Goal: Transaction & Acquisition: Purchase product/service

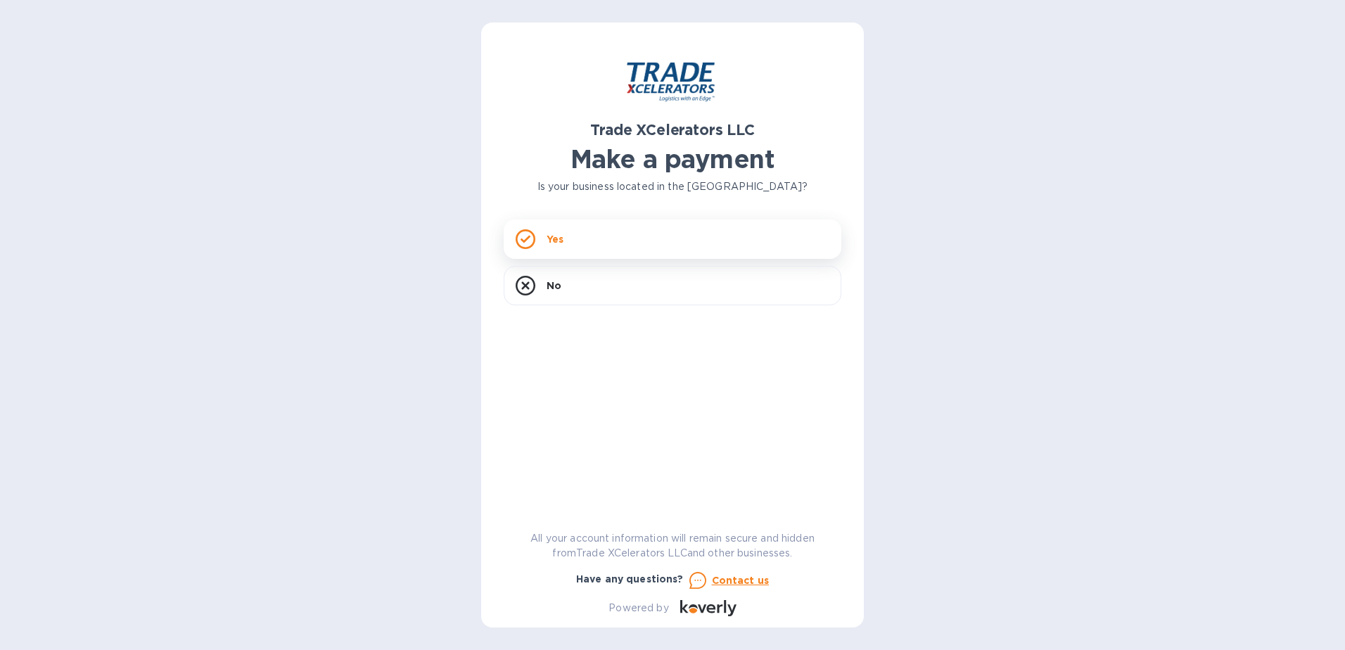
click at [573, 241] on div "Yes" at bounding box center [673, 239] width 338 height 39
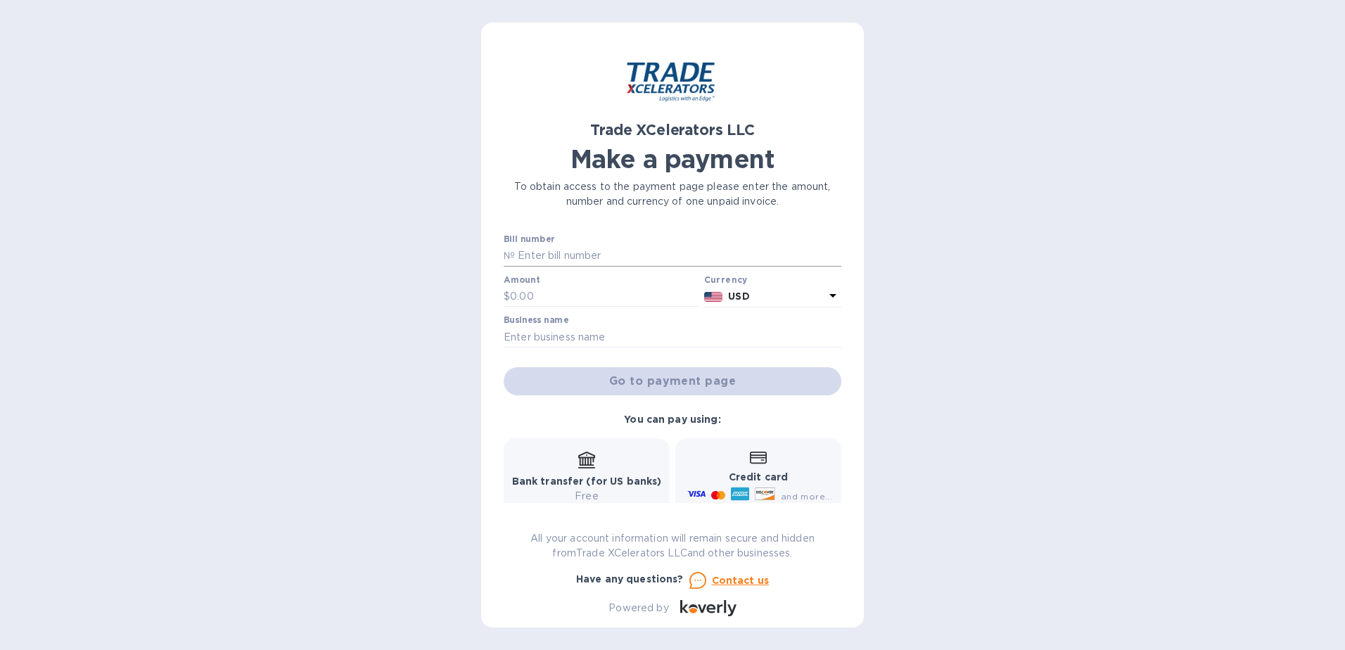
drag, startPoint x: 551, startPoint y: 254, endPoint x: 542, endPoint y: 250, distance: 10.1
click at [551, 253] on input "text" at bounding box center [678, 256] width 327 height 21
type input "C"
type input "CTB22C0014EJ"
click at [521, 296] on input "text" at bounding box center [604, 296] width 189 height 21
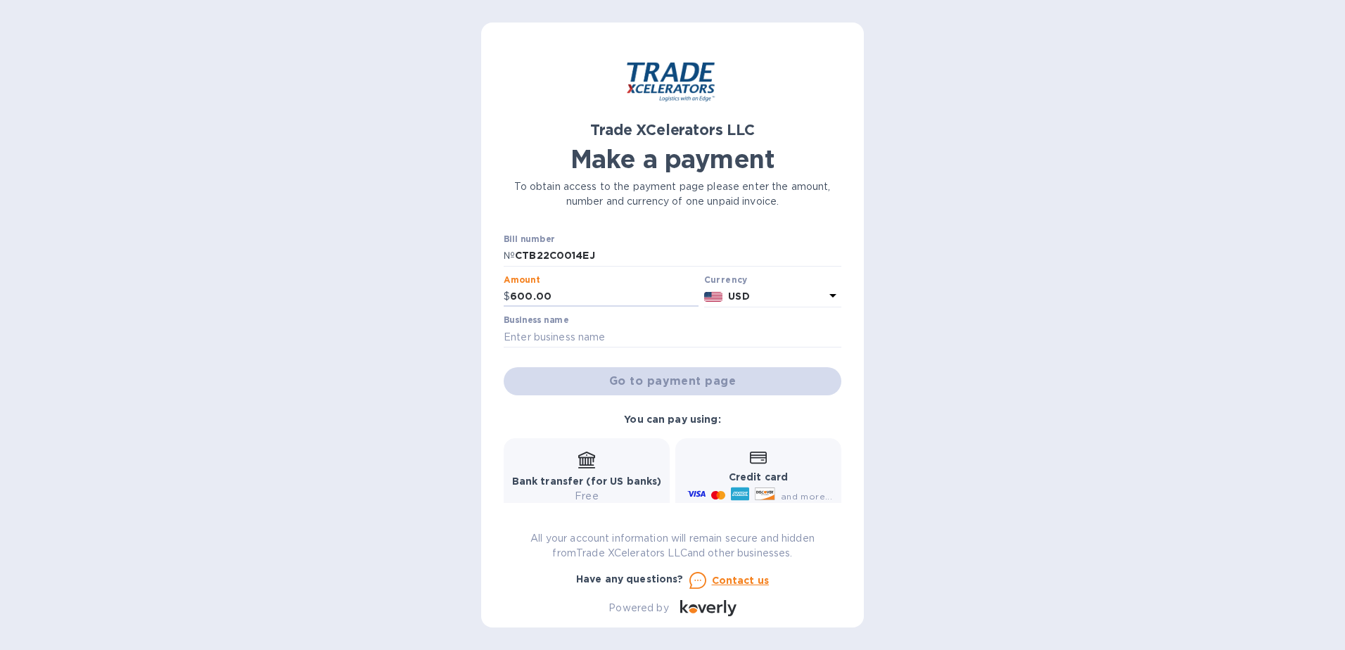
type input "600.00"
click at [593, 330] on input "text" at bounding box center [673, 337] width 338 height 21
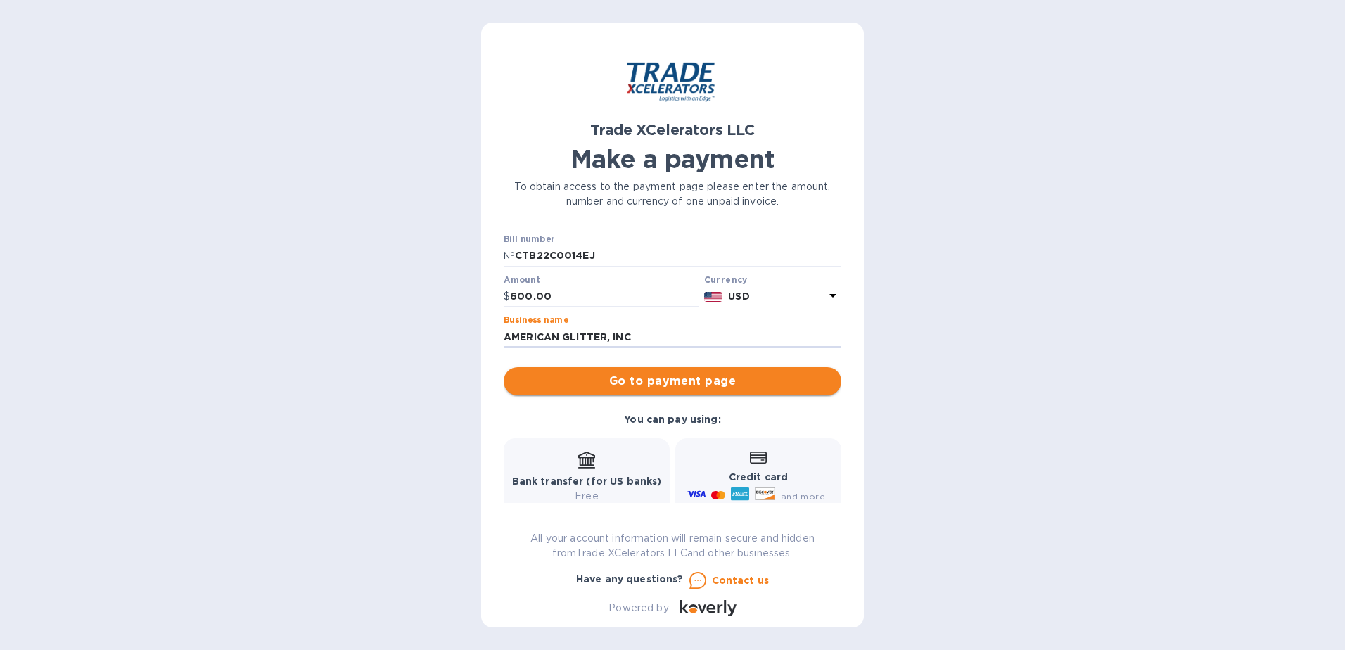
type input "AMERICAN GLITTER, INC"
click at [678, 381] on span "Go to payment page" at bounding box center [672, 381] width 315 height 17
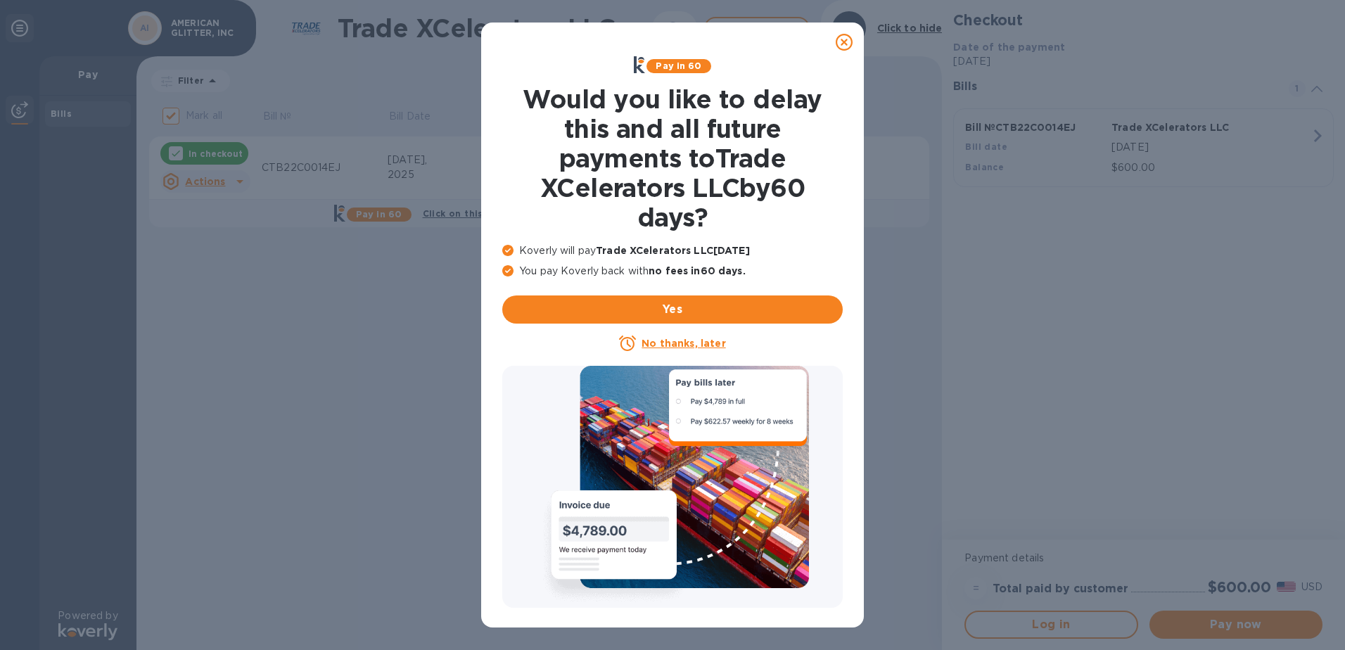
click at [847, 40] on icon at bounding box center [844, 42] width 17 height 17
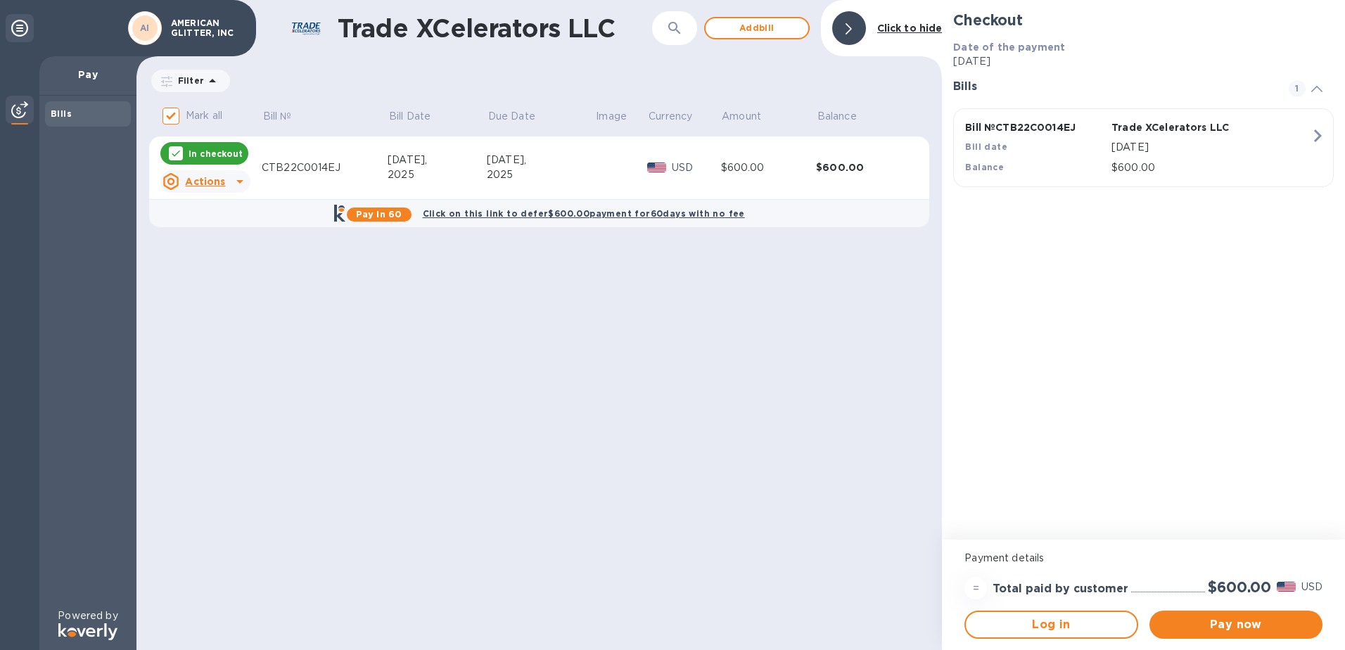
click at [234, 182] on icon at bounding box center [240, 181] width 17 height 17
click at [222, 239] on b "Open bill" at bounding box center [223, 238] width 47 height 11
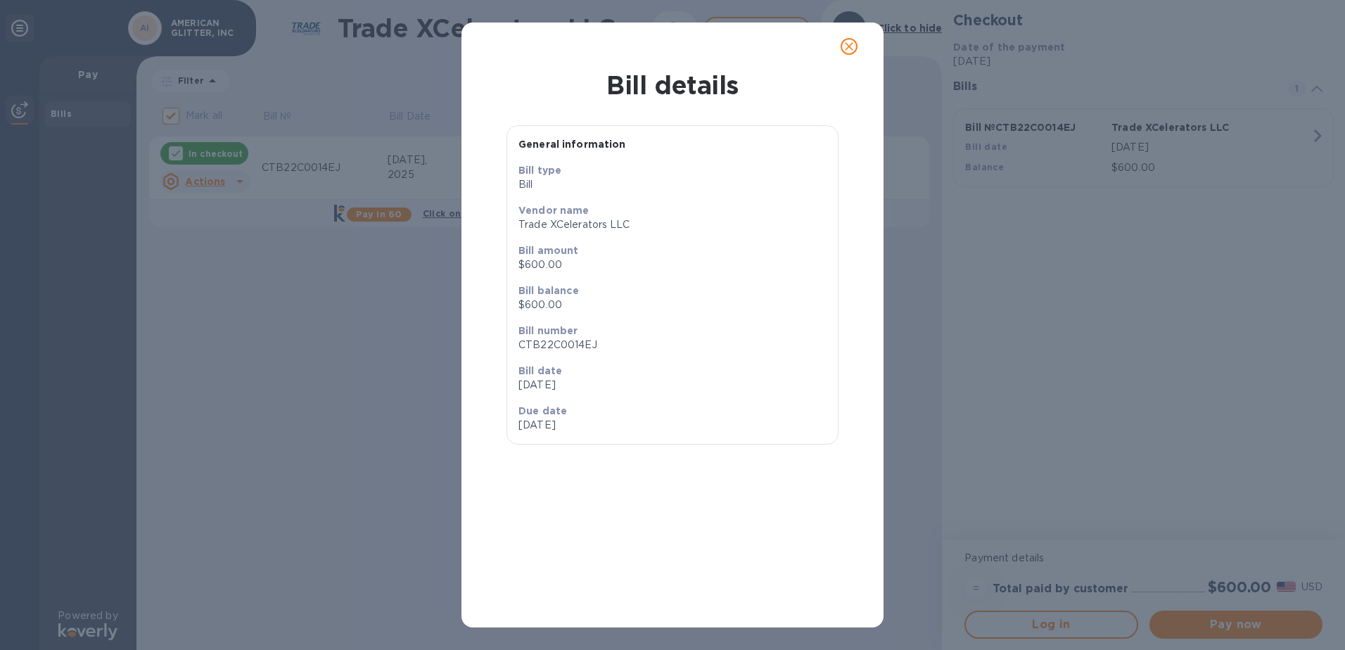
click at [847, 48] on icon "close" at bounding box center [849, 46] width 8 height 8
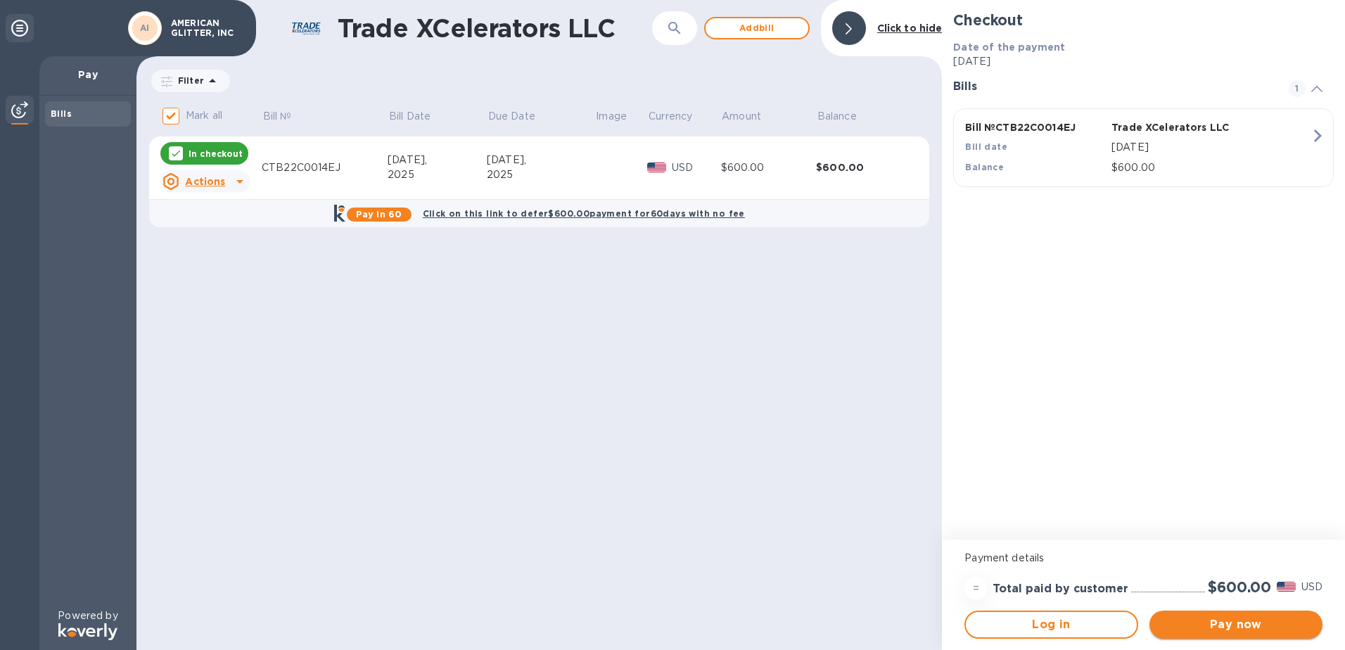
click at [1253, 619] on span "Pay now" at bounding box center [1236, 624] width 151 height 17
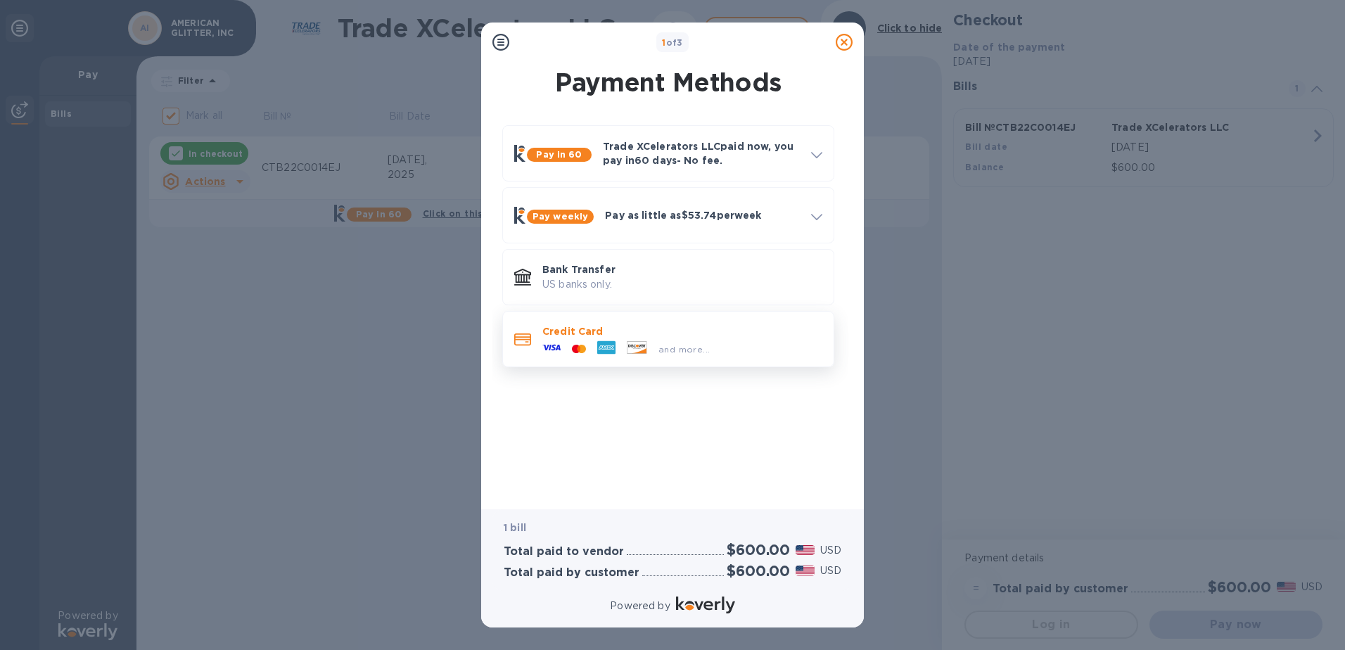
click at [593, 348] on div at bounding box center [607, 348] width 30 height 21
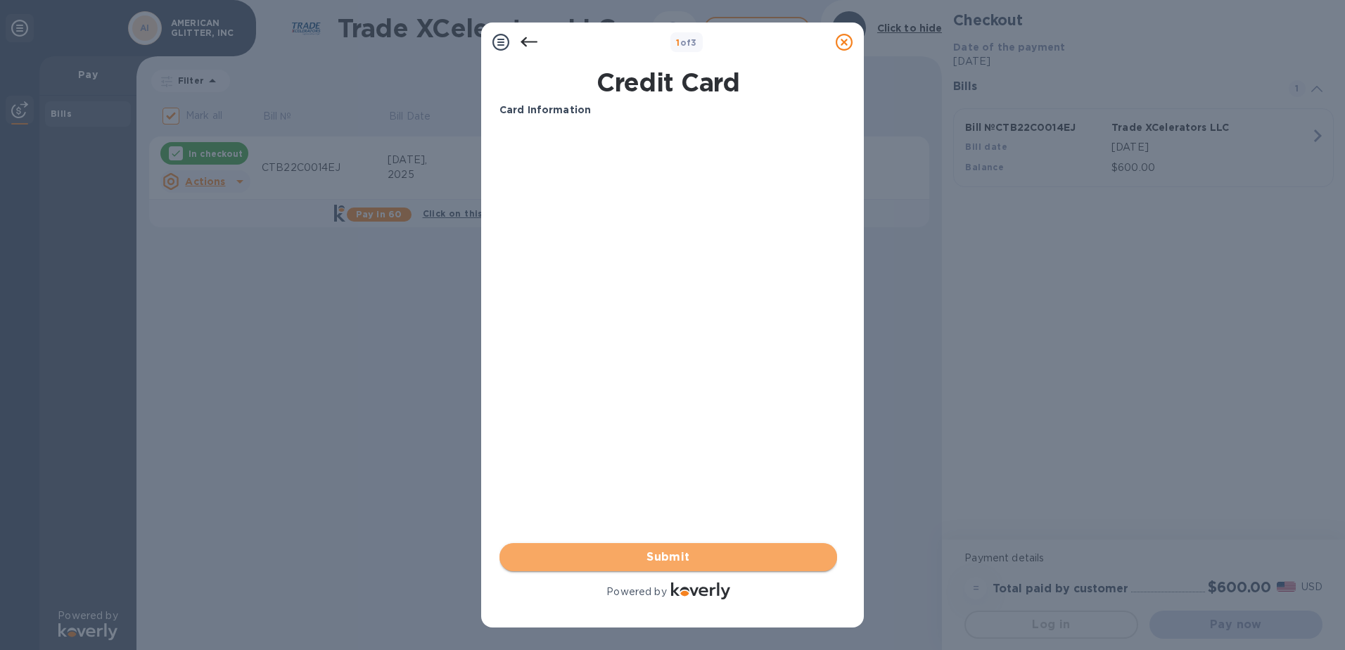
click at [675, 552] on span "Submit" at bounding box center [668, 557] width 315 height 17
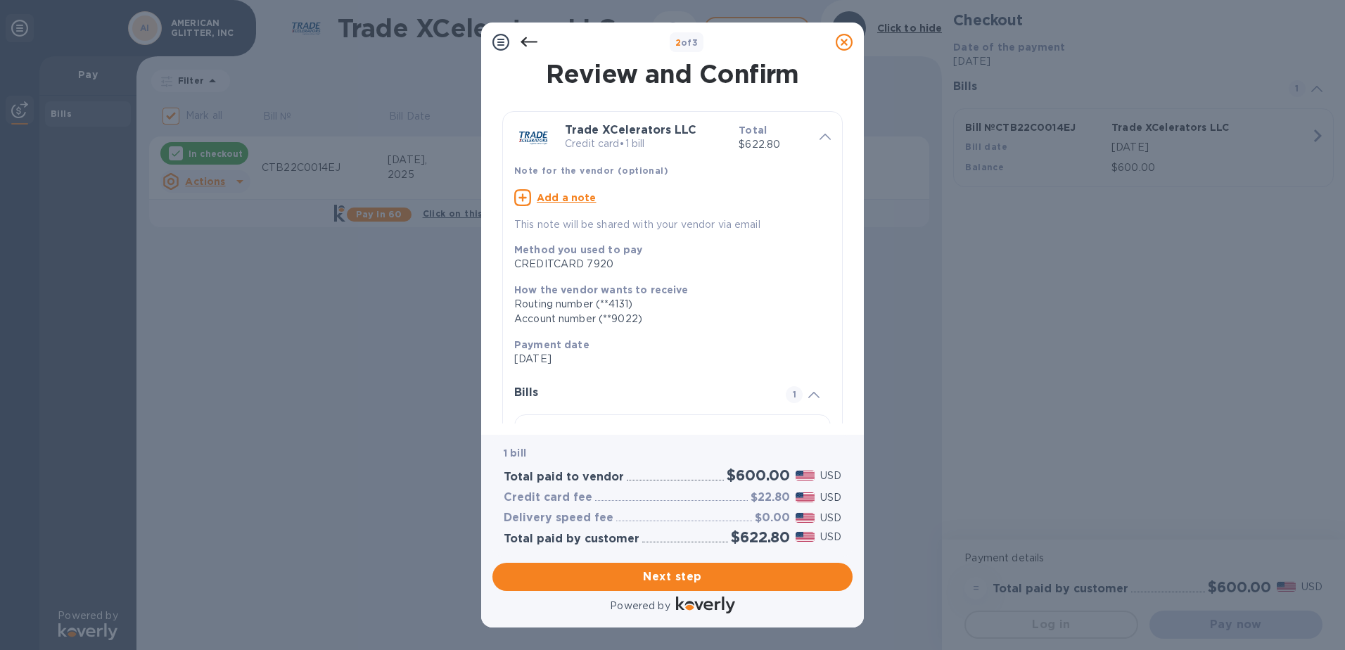
click at [572, 198] on u "Add a note" at bounding box center [567, 197] width 60 height 11
click at [552, 202] on textarea at bounding box center [661, 200] width 294 height 12
click at [541, 198] on textarea at bounding box center [661, 200] width 294 height 12
paste textarea "22C0014EJ"
click at [619, 196] on textarea "US BOND RENEWAL22C0014EJ" at bounding box center [661, 200] width 294 height 12
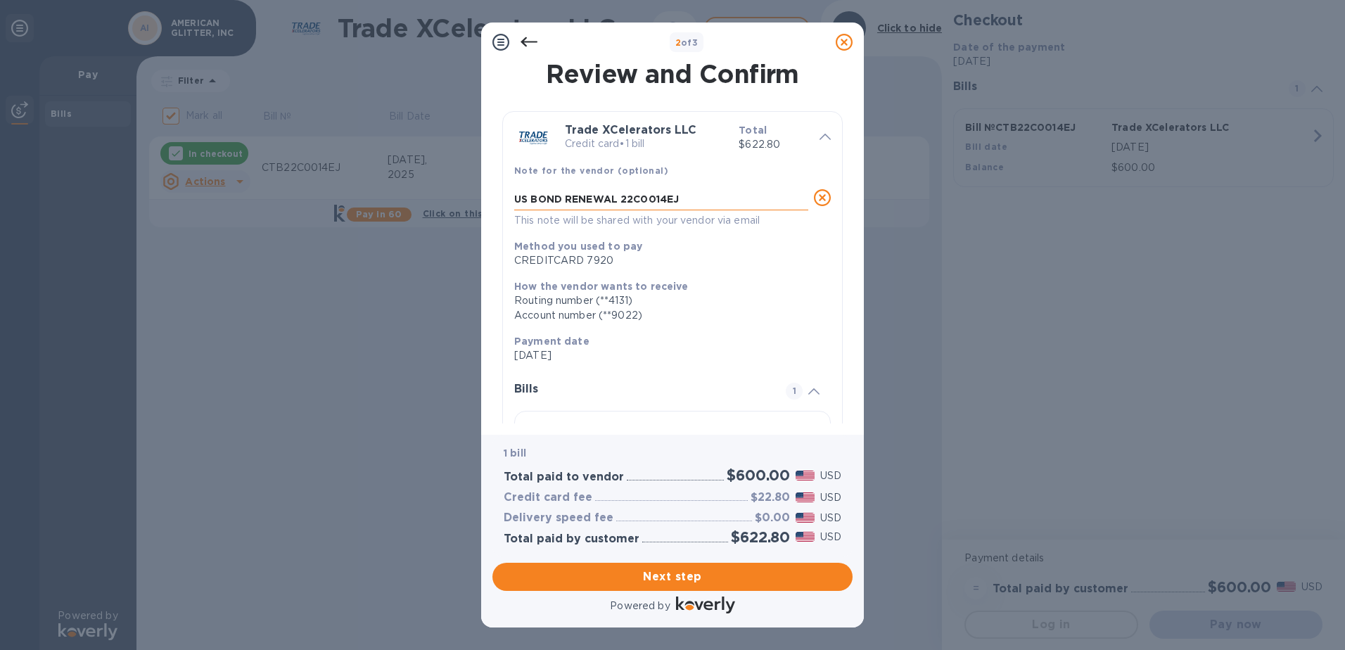
click at [698, 197] on textarea "US BOND RENEWAL 22C0014EJ" at bounding box center [661, 200] width 294 height 12
drag, startPoint x: 623, startPoint y: 194, endPoint x: 697, endPoint y: 173, distance: 76.8
click at [623, 194] on textarea "US BOND RENEWAL 22C0014EJ" at bounding box center [661, 200] width 294 height 12
click at [742, 191] on div "US BOND RENEWAL BOND #22C0014EJ x" at bounding box center [661, 199] width 294 height 21
click at [619, 198] on textarea "US BOND RENEWAL BOND #22C0014EJ" at bounding box center [661, 200] width 294 height 12
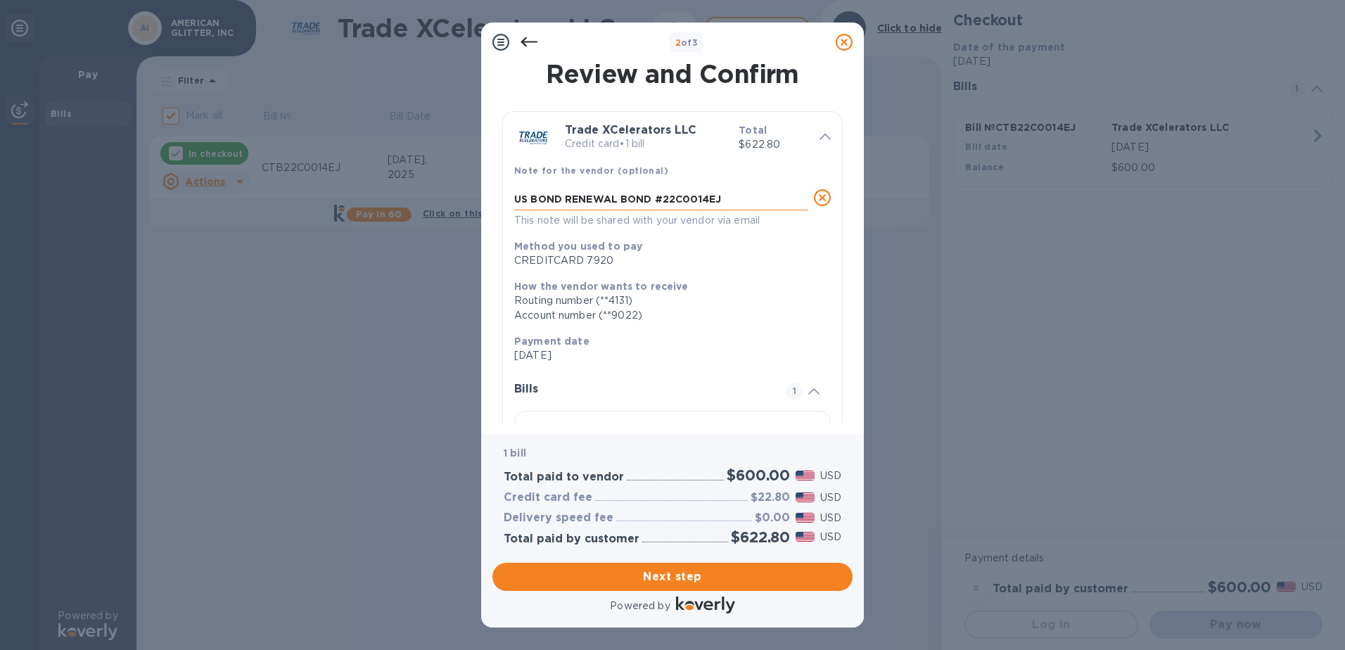
type textarea "US BOND RENEWAL, BOND #22C0014EJ"
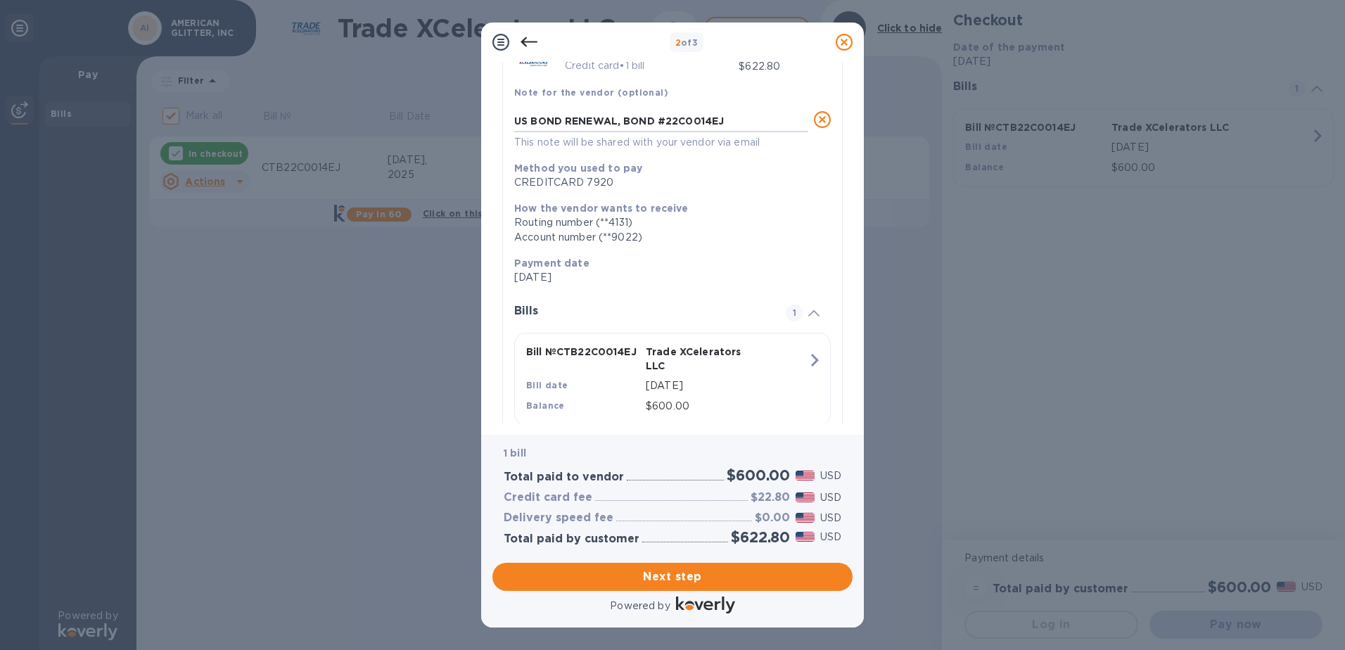
scroll to position [116, 0]
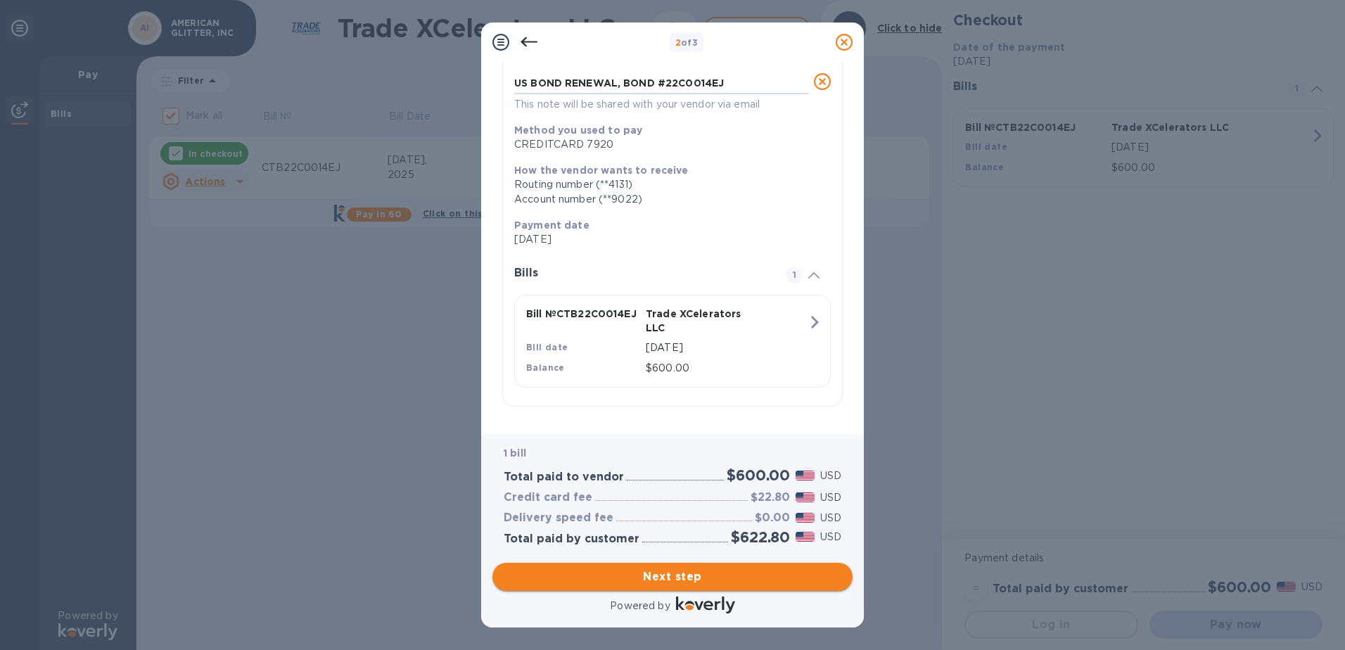
click at [672, 582] on span "Next step" at bounding box center [673, 577] width 338 height 17
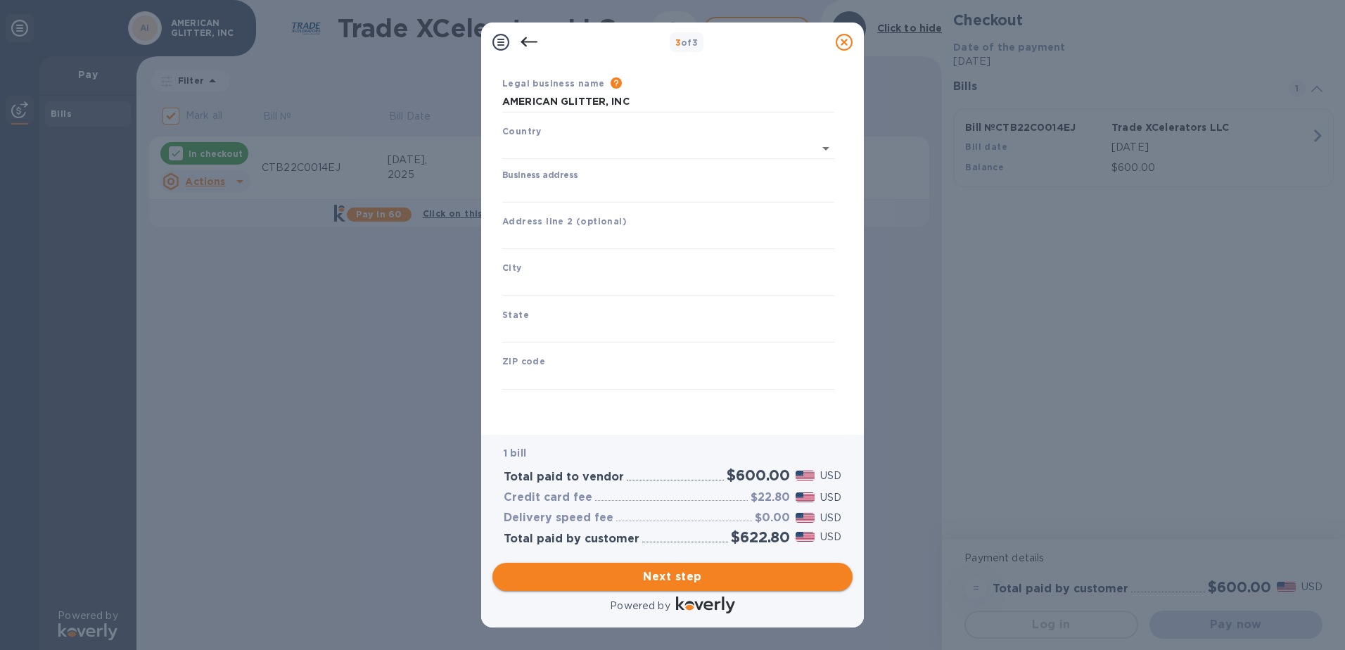
type input "United States"
click at [543, 191] on input "Business address" at bounding box center [668, 192] width 332 height 21
type input "21 Blue Devil Lane"
type input "Hamilton Township"
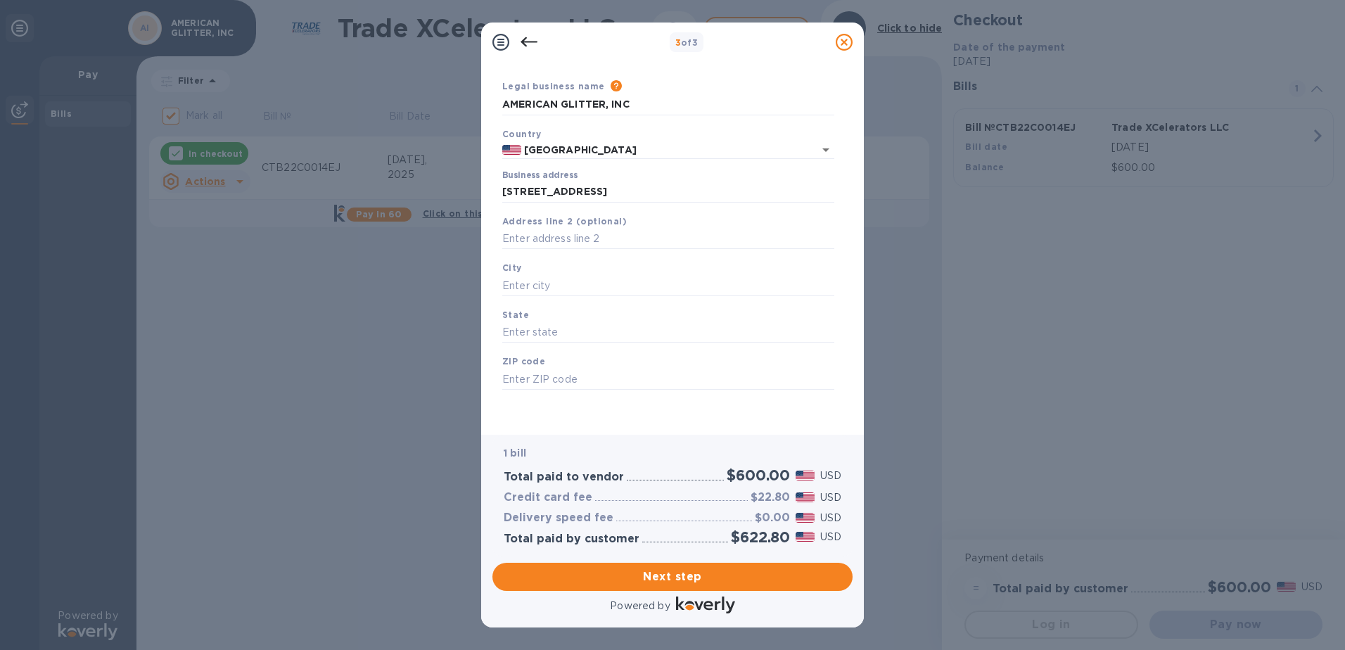
type input "NJ"
type input "08619"
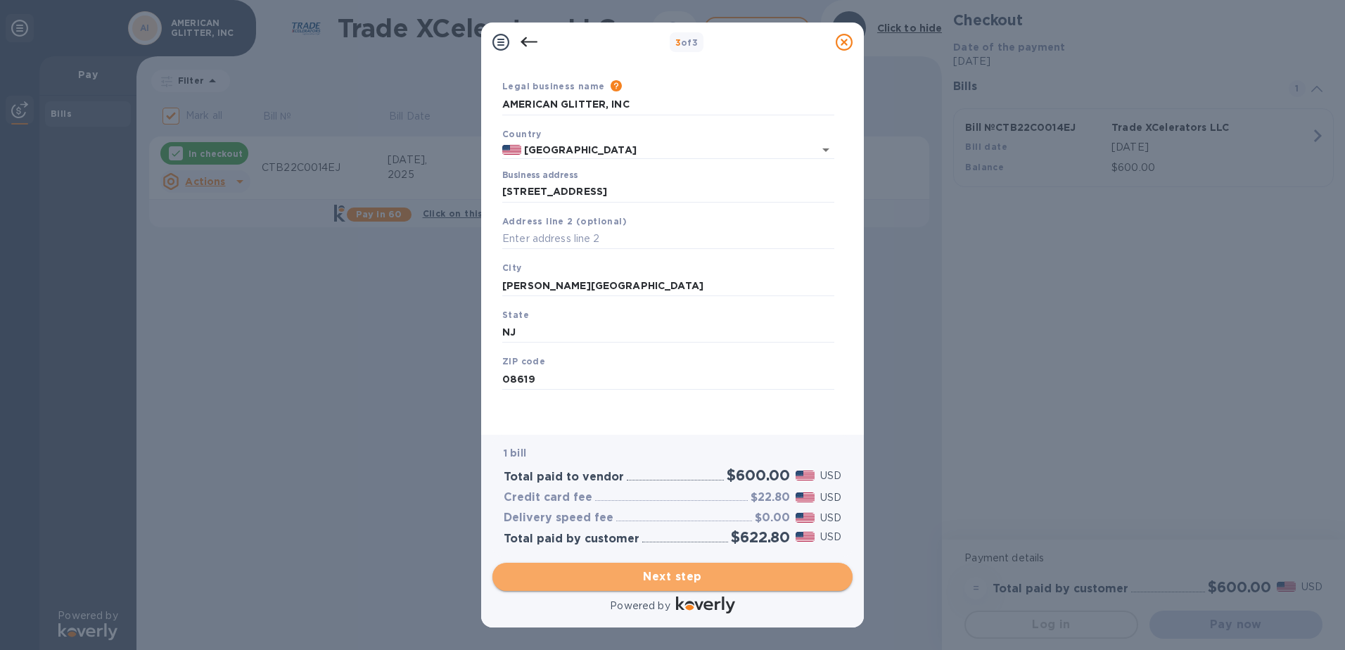
click at [665, 585] on span "Next step" at bounding box center [673, 577] width 338 height 17
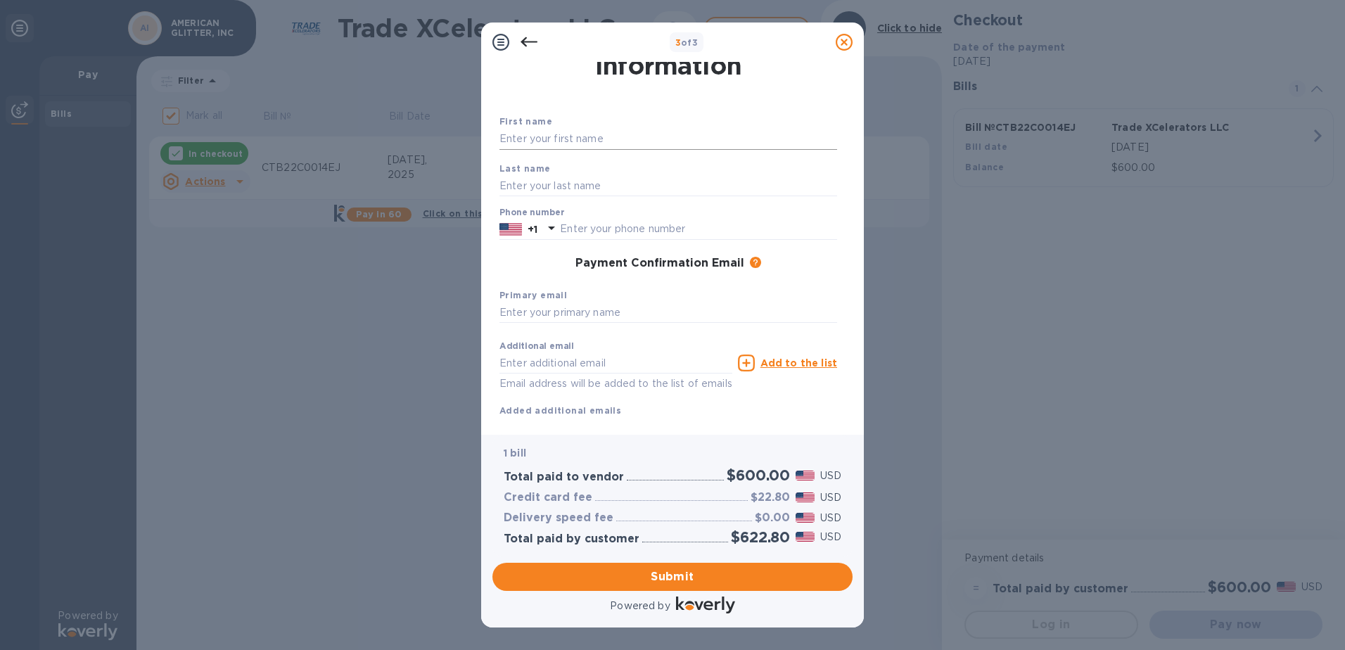
click at [541, 134] on input "text" at bounding box center [669, 139] width 338 height 21
type input "DAWOOD"
type input "BATALA"
click at [582, 225] on input "text" at bounding box center [698, 229] width 277 height 21
click at [581, 224] on input "7868200259" at bounding box center [698, 229] width 277 height 21
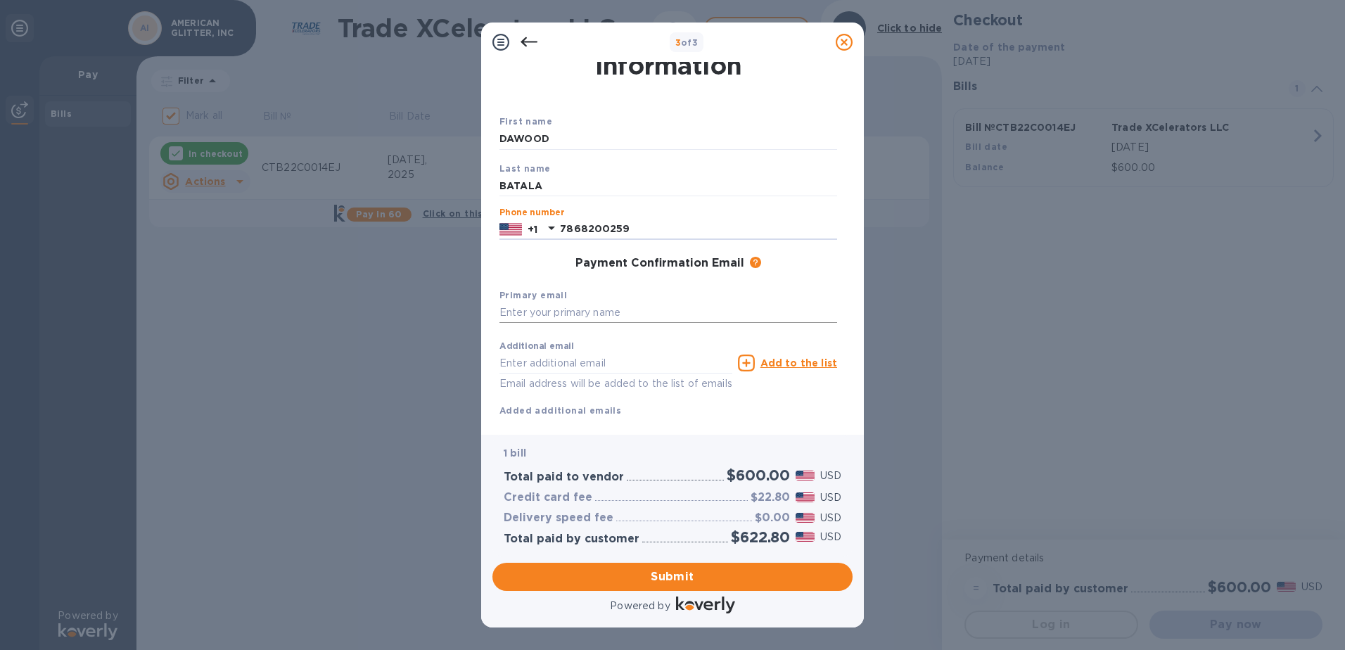
type input "7868200259"
click at [526, 315] on input "text" at bounding box center [669, 313] width 338 height 21
click at [517, 315] on input "text" at bounding box center [669, 313] width 338 height 21
click at [550, 317] on input "text" at bounding box center [669, 313] width 338 height 21
type input "DAWOOD.BATLA@GMAIL.COM"
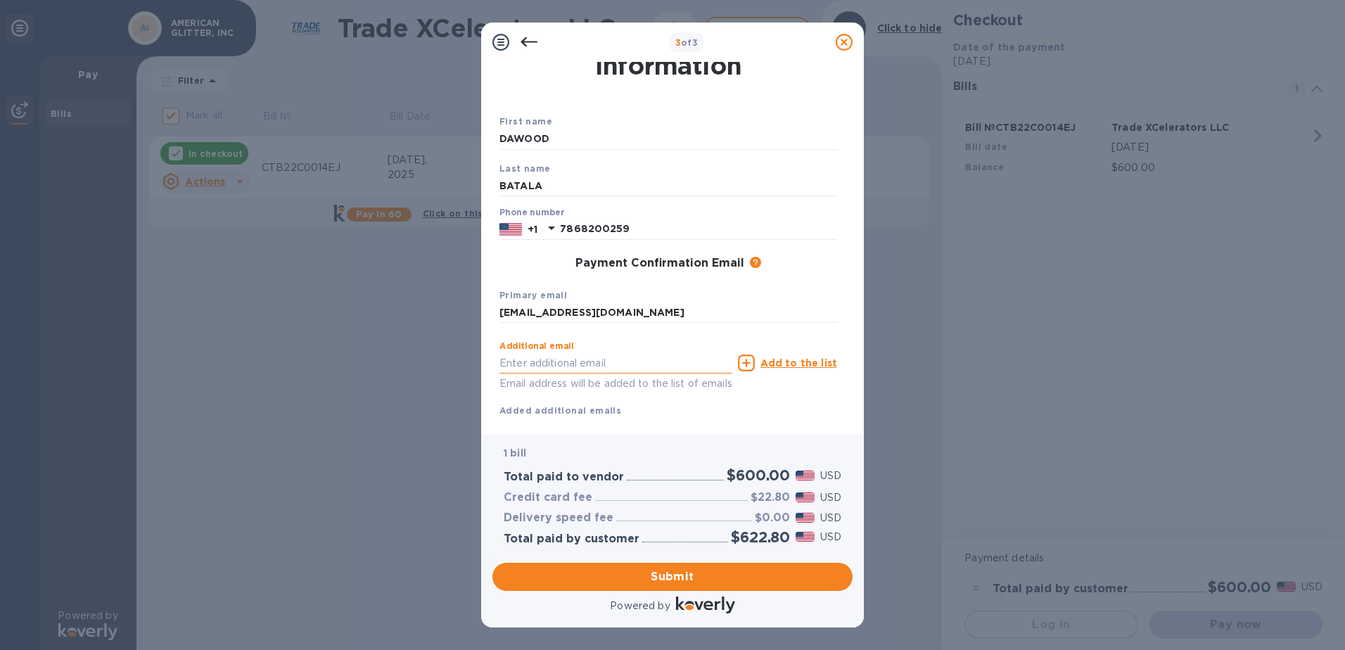
click at [505, 366] on input "text" at bounding box center [616, 363] width 233 height 21
type input "ZUBAIR@DEVELOPEDTECHNOLOGIES.COM"
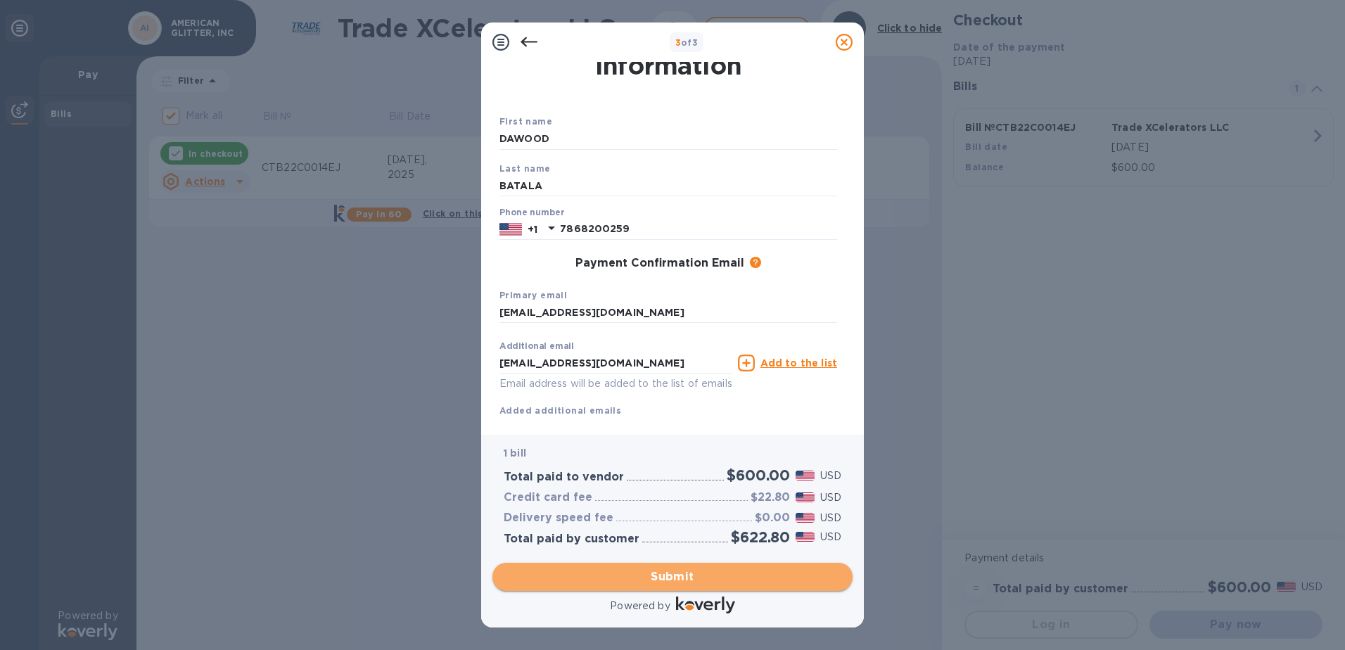
click at [673, 584] on span "Submit" at bounding box center [673, 577] width 338 height 17
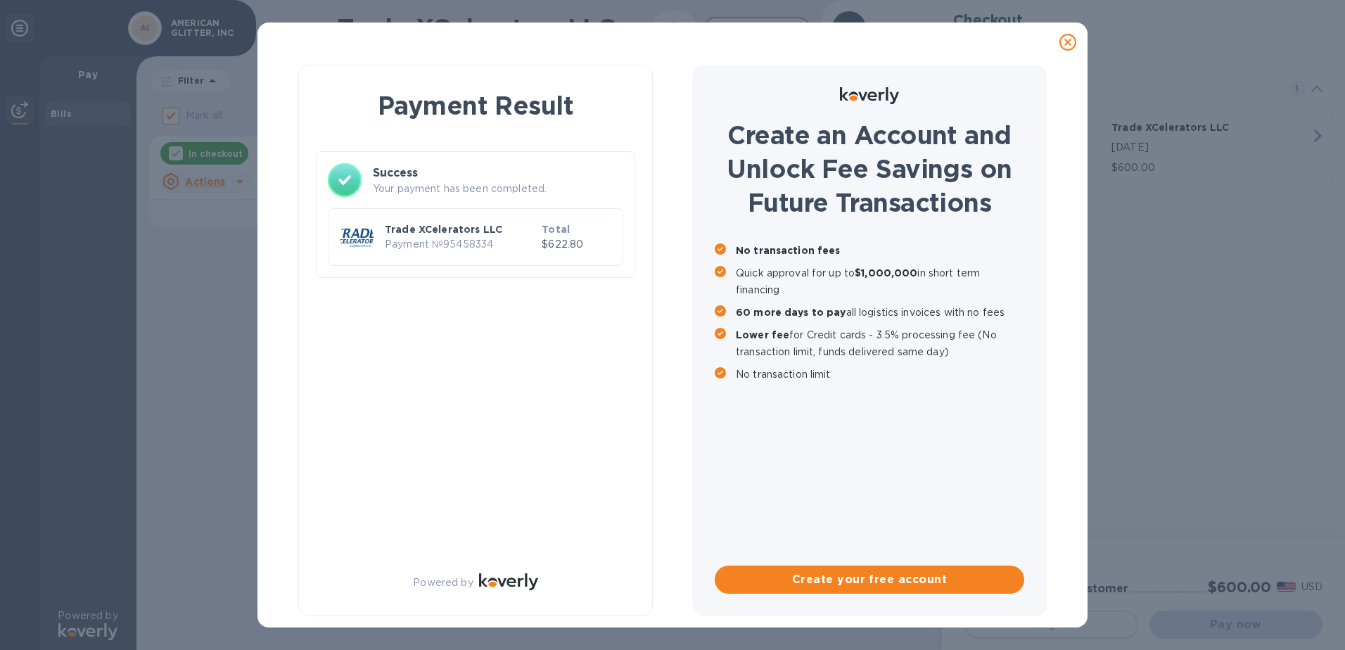
checkbox input "false"
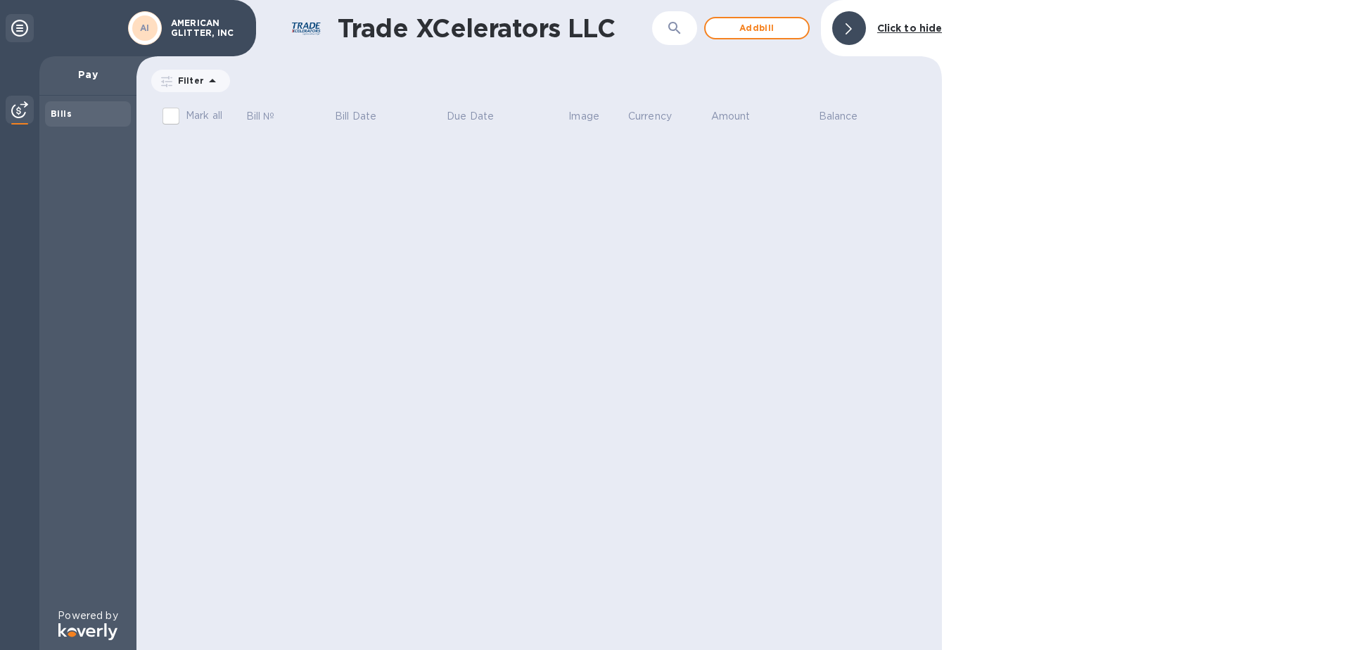
click at [196, 27] on p "AMERICAN GLITTER, INC" at bounding box center [206, 28] width 70 height 20
